Goal: Find contact information: Find contact information

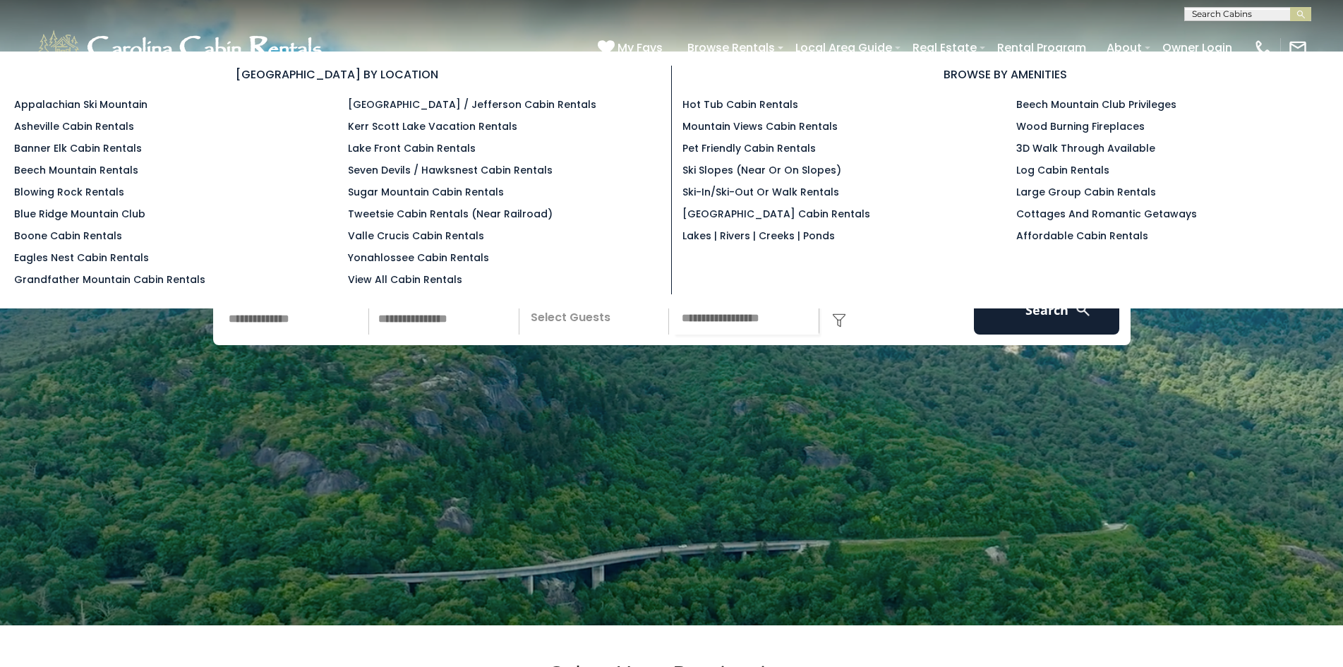
scroll to position [48, 0]
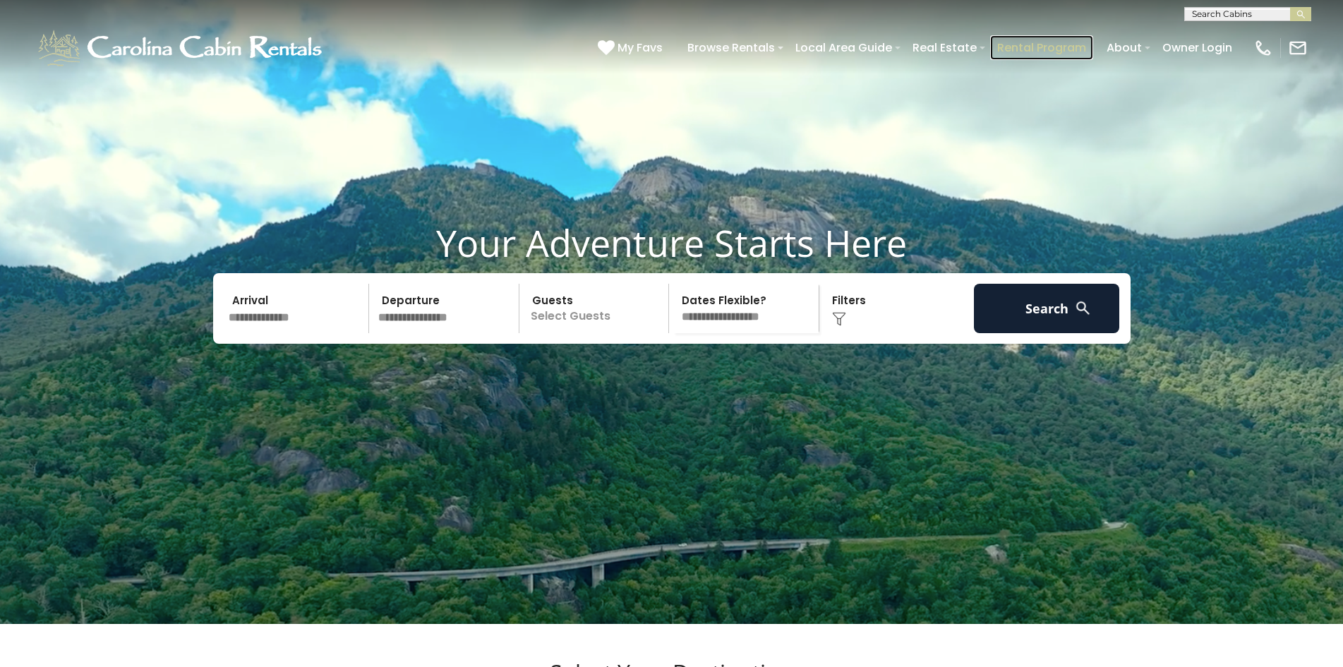
click at [1015, 45] on link "Rental Program" at bounding box center [1041, 47] width 103 height 25
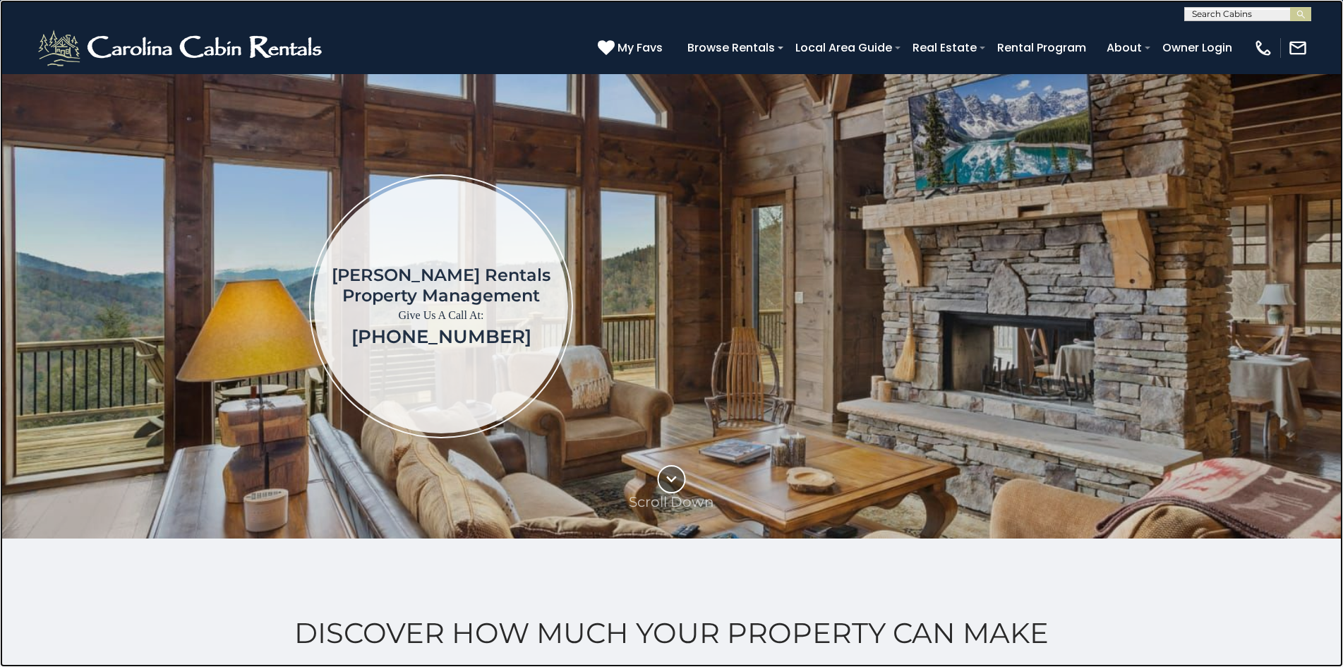
click at [152, 272] on link at bounding box center [671, 333] width 1343 height 667
